Goal: Navigation & Orientation: Find specific page/section

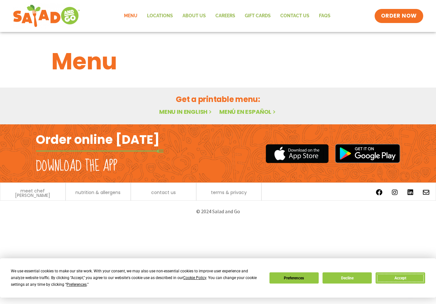
click at [397, 279] on button "Accept" at bounding box center [400, 278] width 49 height 11
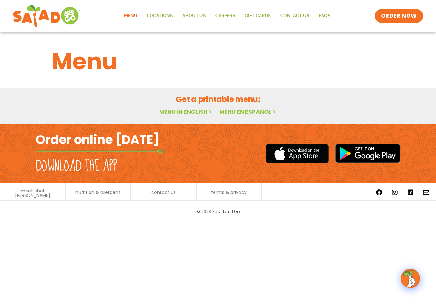
click at [202, 112] on link "Menu in English" at bounding box center [186, 112] width 54 height 8
click at [129, 16] on link "Menu" at bounding box center [130, 16] width 23 height 15
click at [198, 111] on link "Menu in English" at bounding box center [186, 112] width 54 height 8
click at [155, 17] on link "Locations" at bounding box center [160, 16] width 36 height 15
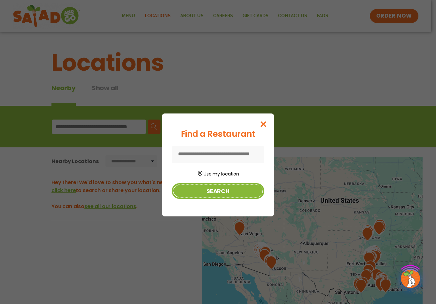
click at [209, 194] on button "Search" at bounding box center [218, 191] width 93 height 16
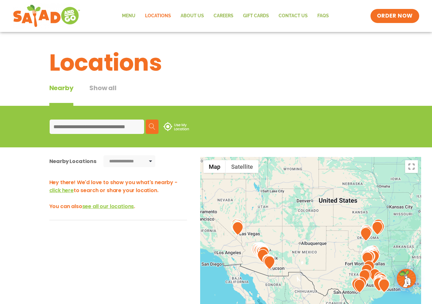
click at [114, 129] on input at bounding box center [97, 127] width 94 height 14
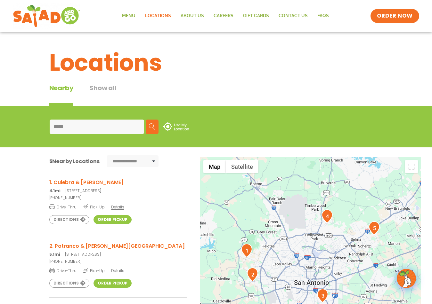
type input "*****"
click at [99, 221] on link "Order Pickup" at bounding box center [112, 219] width 38 height 9
